Goal: Task Accomplishment & Management: Use online tool/utility

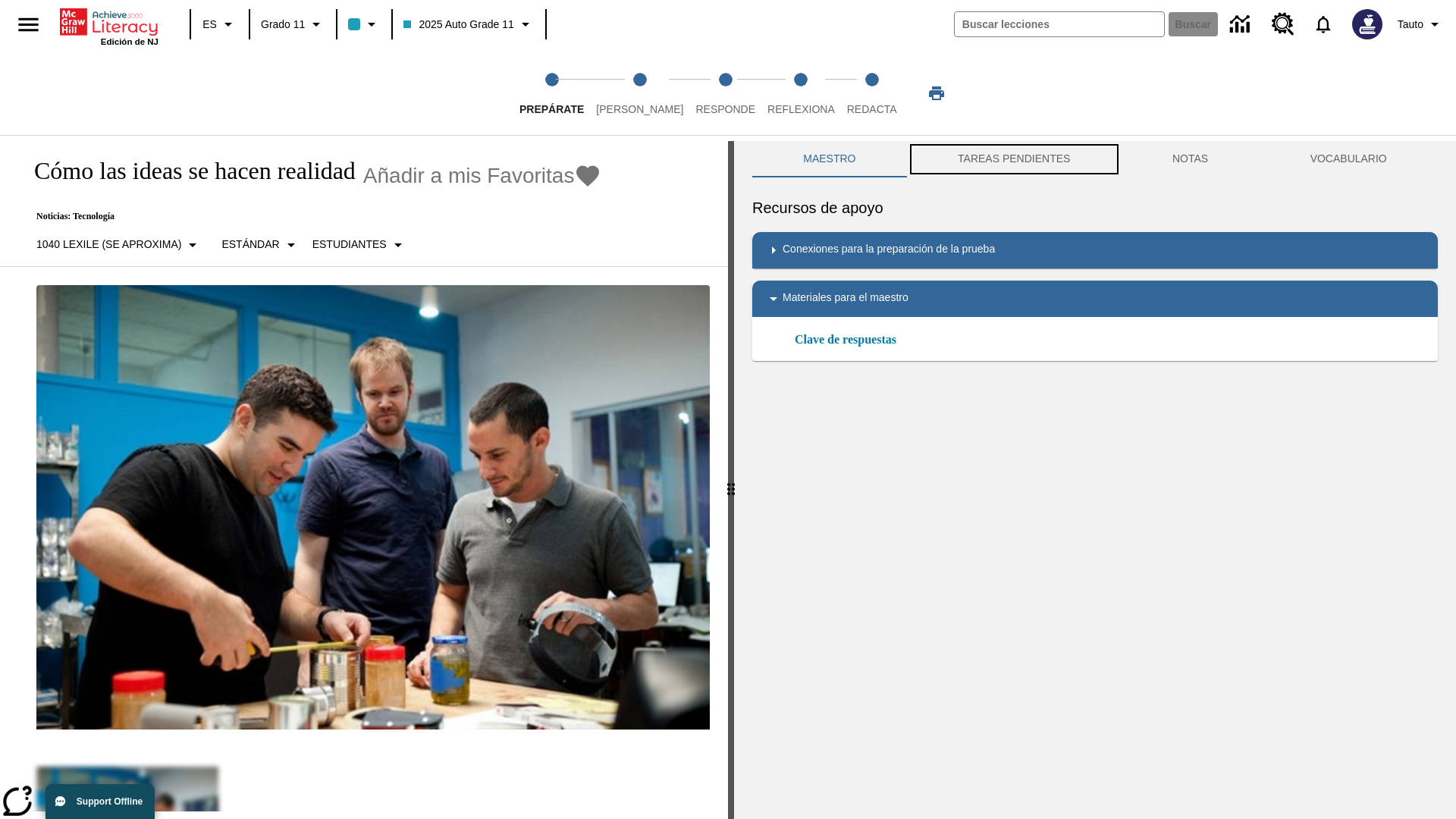
click at [1014, 160] on button "TAREAS PENDIENTES" at bounding box center [1015, 159] width 215 height 36
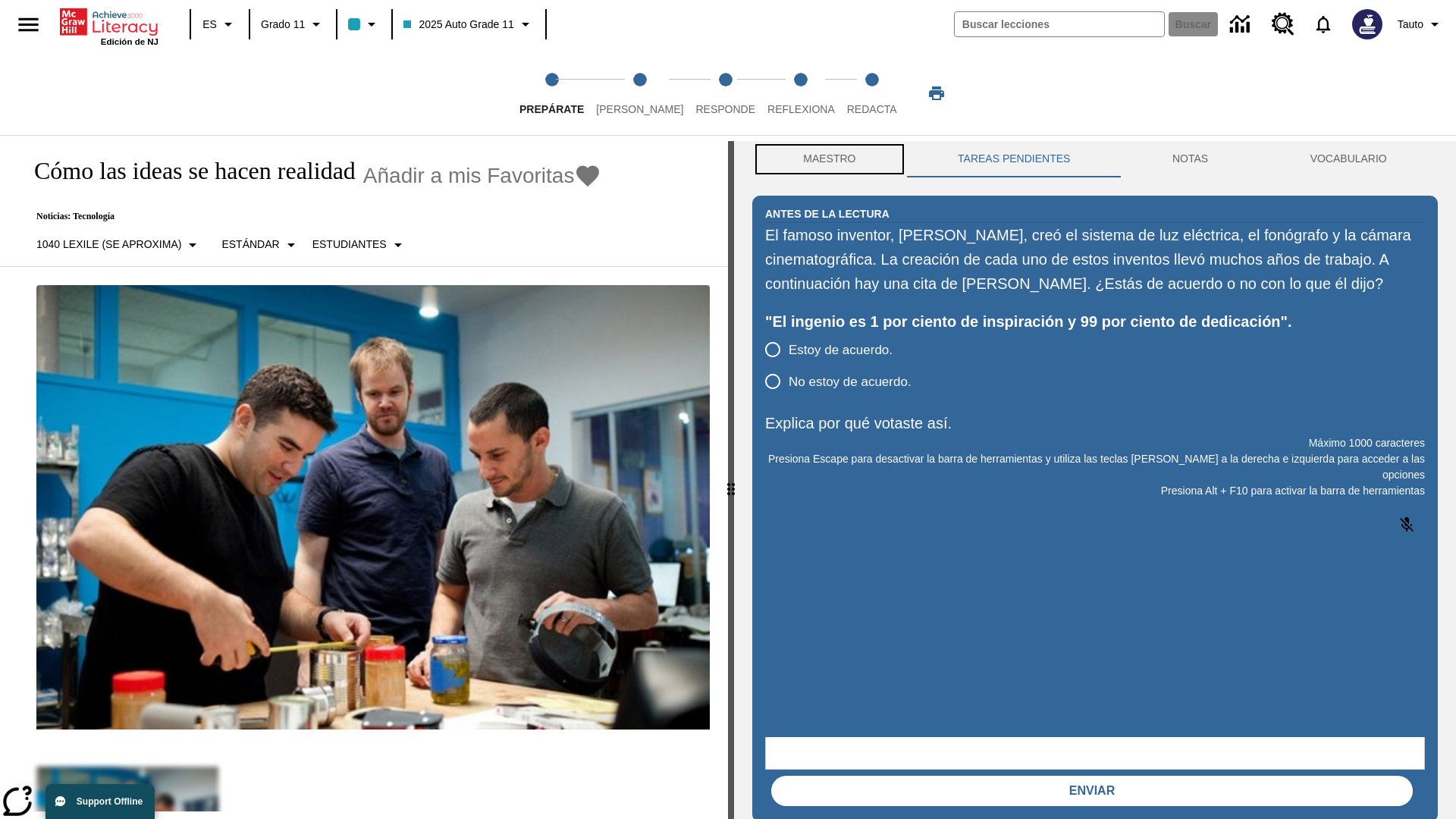
scroll to position [1, 0]
click at [830, 160] on button "Maestro" at bounding box center [830, 159] width 155 height 36
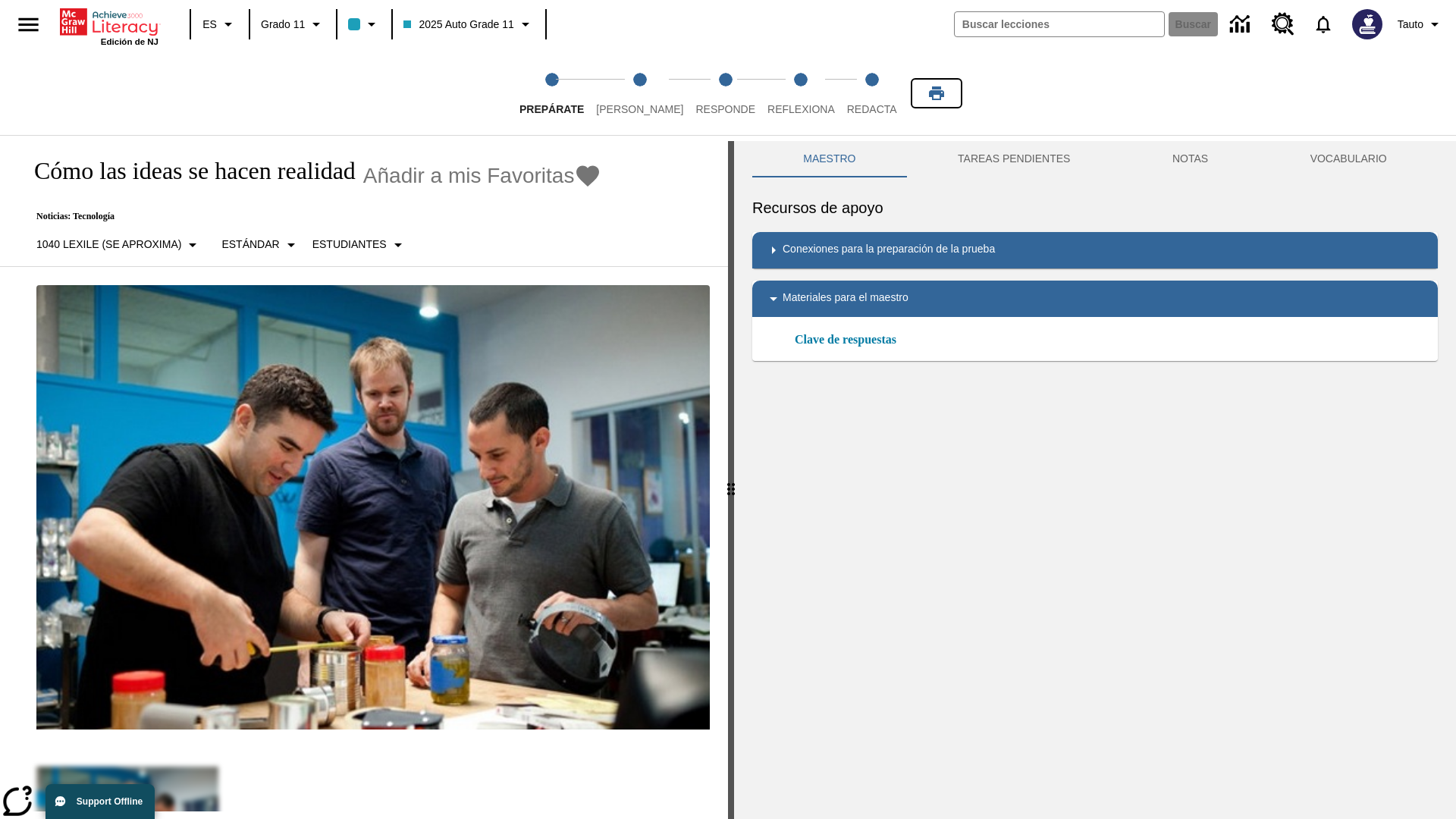
click at [937, 93] on icon "Imprimir" at bounding box center [937, 93] width 15 height 13
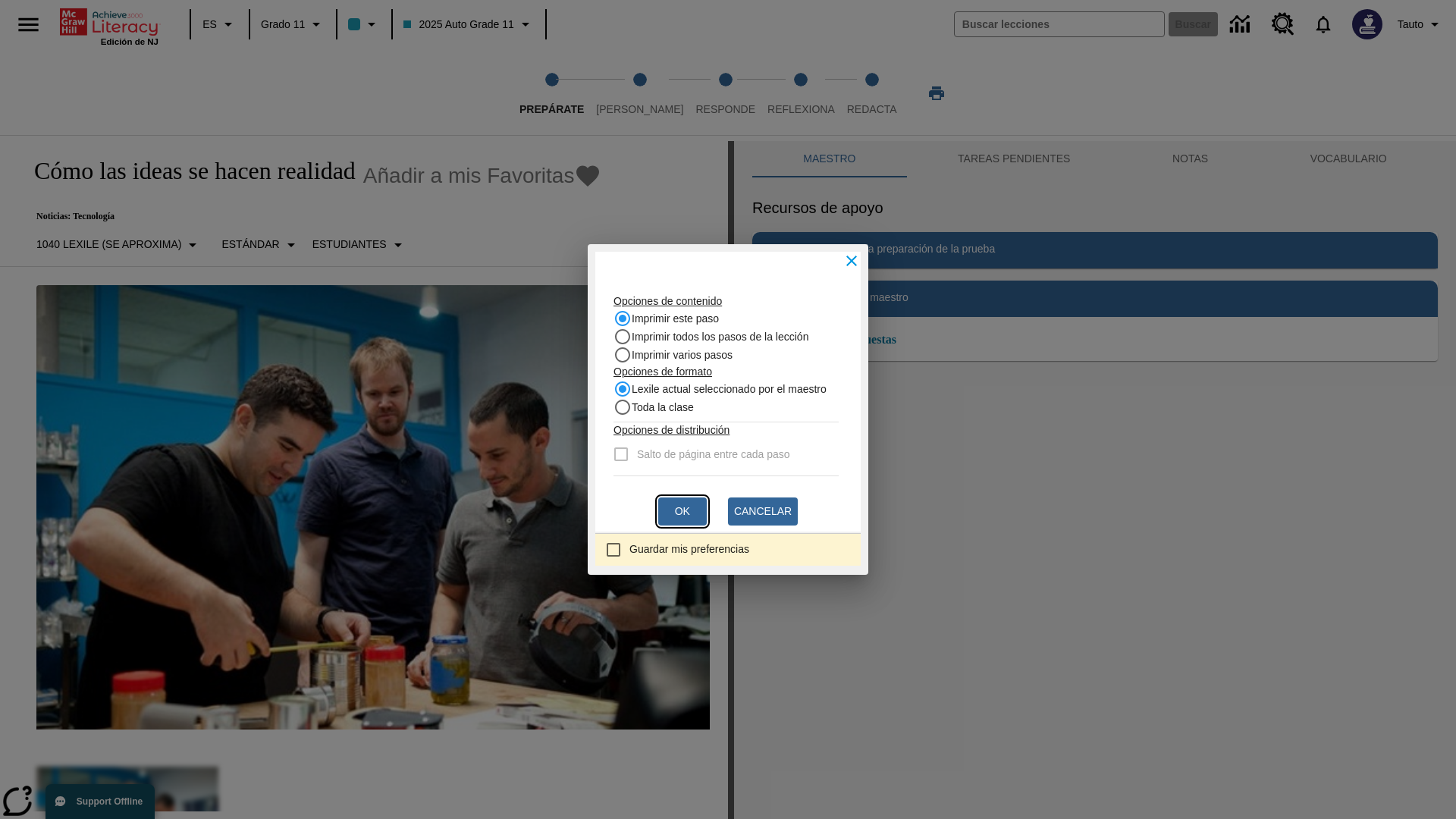
click at [682, 511] on button "Ok" at bounding box center [682, 512] width 48 height 29
